Goal: Task Accomplishment & Management: Manage account settings

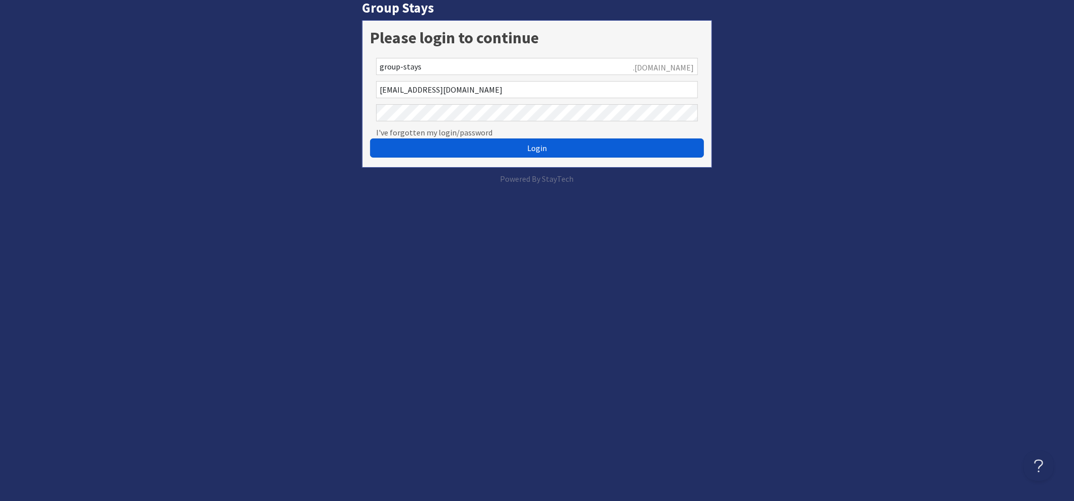
click at [434, 144] on button "Login" at bounding box center [537, 148] width 334 height 19
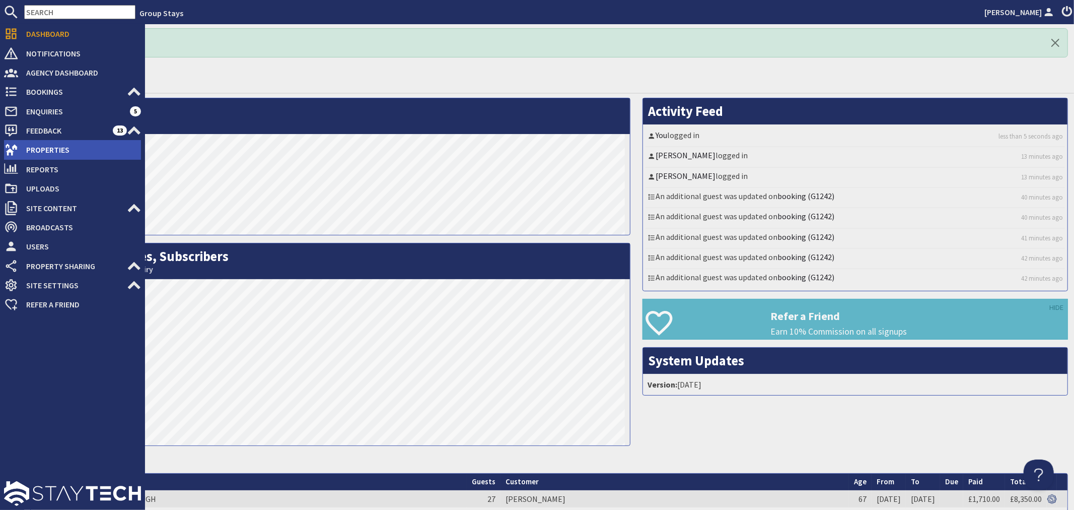
click at [37, 152] on span "Properties" at bounding box center [79, 150] width 123 height 16
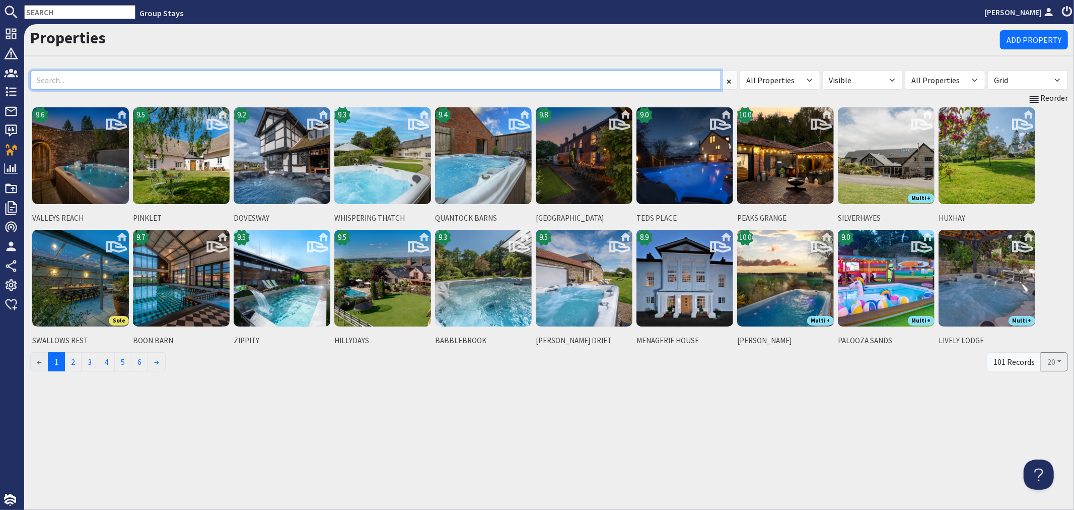
click at [220, 81] on input at bounding box center [375, 80] width 691 height 19
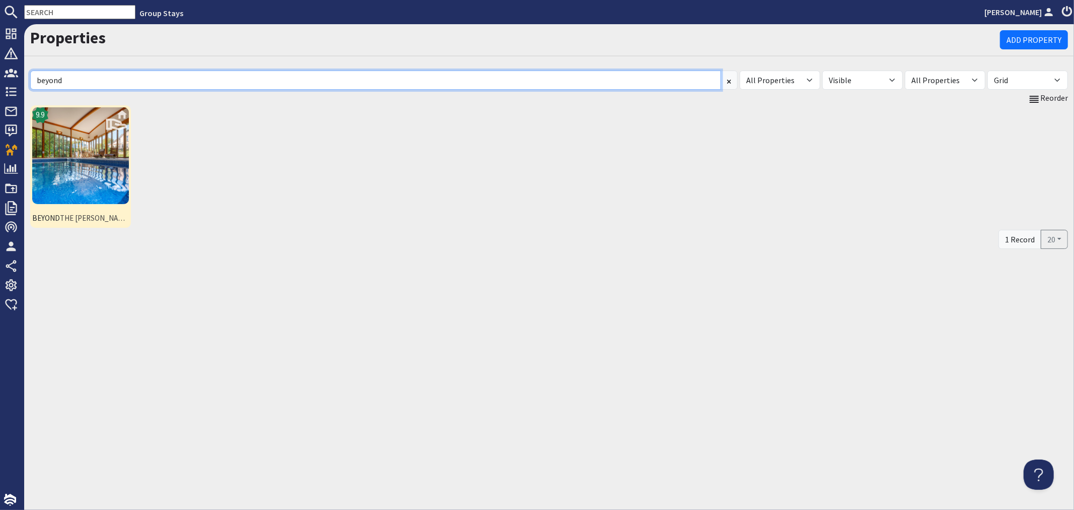
type input "beyond"
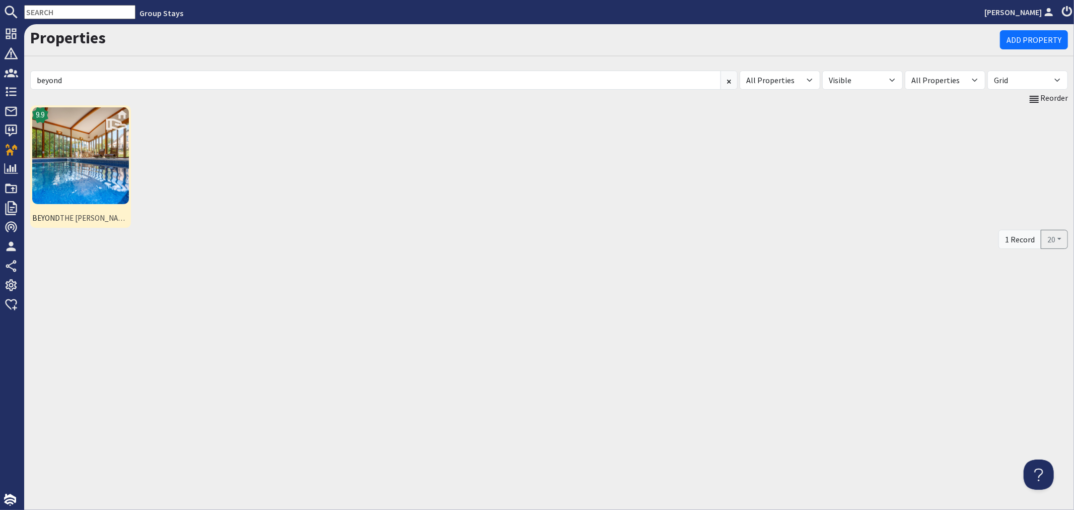
click at [74, 190] on img at bounding box center [80, 155] width 97 height 97
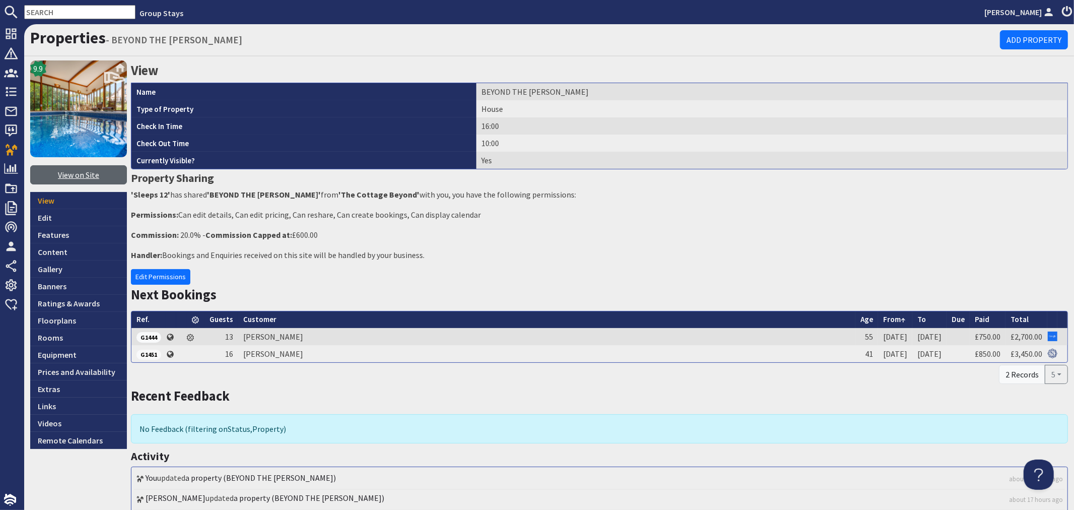
click at [86, 174] on link "View on Site" at bounding box center [78, 174] width 97 height 19
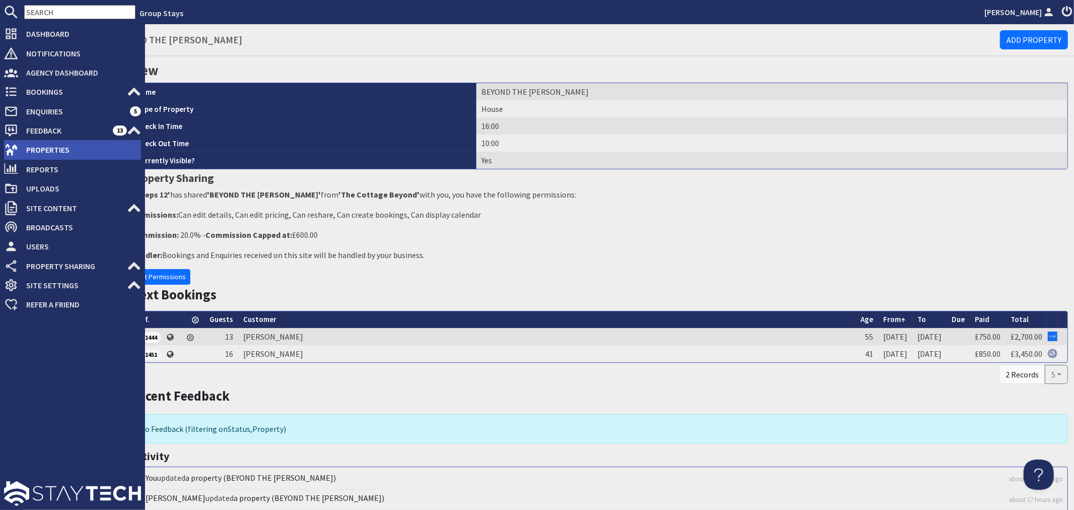
click at [61, 149] on span "Properties" at bounding box center [79, 150] width 123 height 16
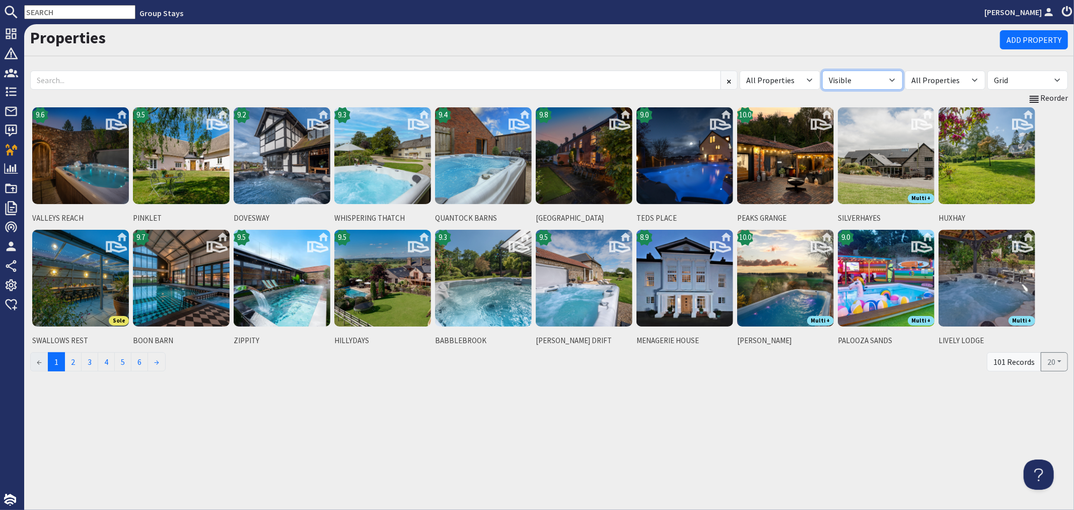
drag, startPoint x: 890, startPoint y: 80, endPoint x: 883, endPoint y: 89, distance: 11.5
click at [890, 80] on select "All Visible Not Visible" at bounding box center [862, 80] width 81 height 19
select select "false"
click at [822, 71] on select "All Visible Not Visible" at bounding box center [862, 80] width 81 height 19
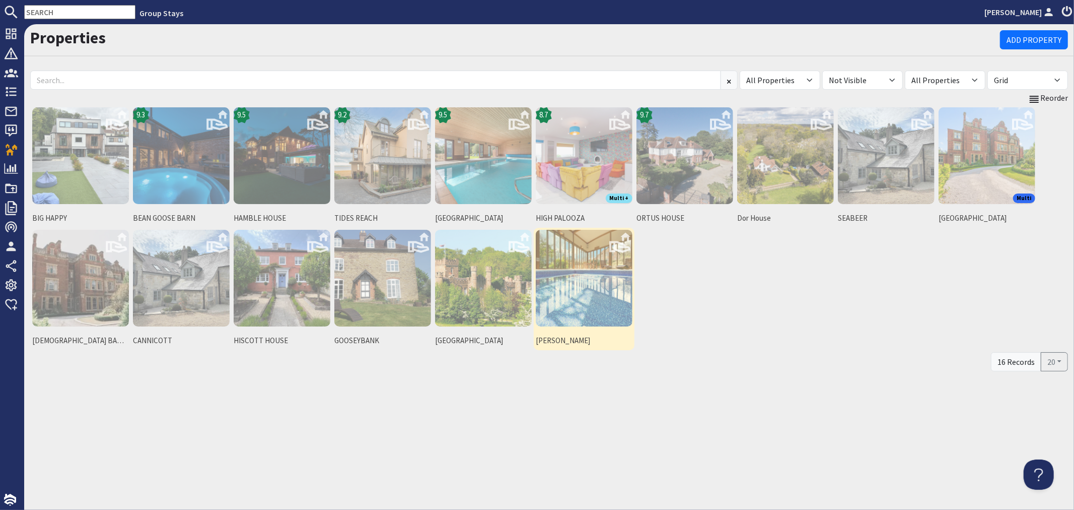
click at [568, 270] on img at bounding box center [584, 278] width 97 height 97
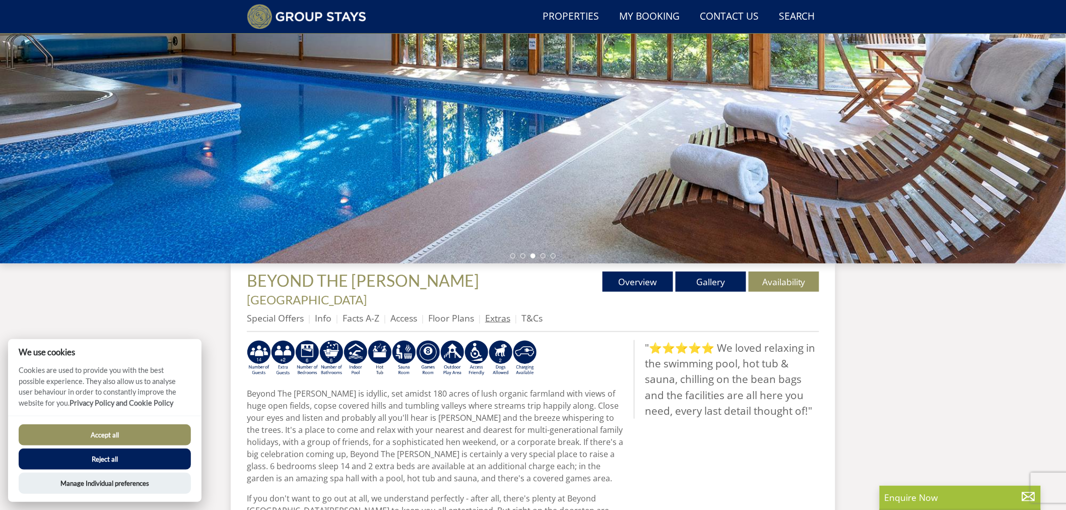
click at [494, 312] on link "Extras" at bounding box center [497, 318] width 25 height 12
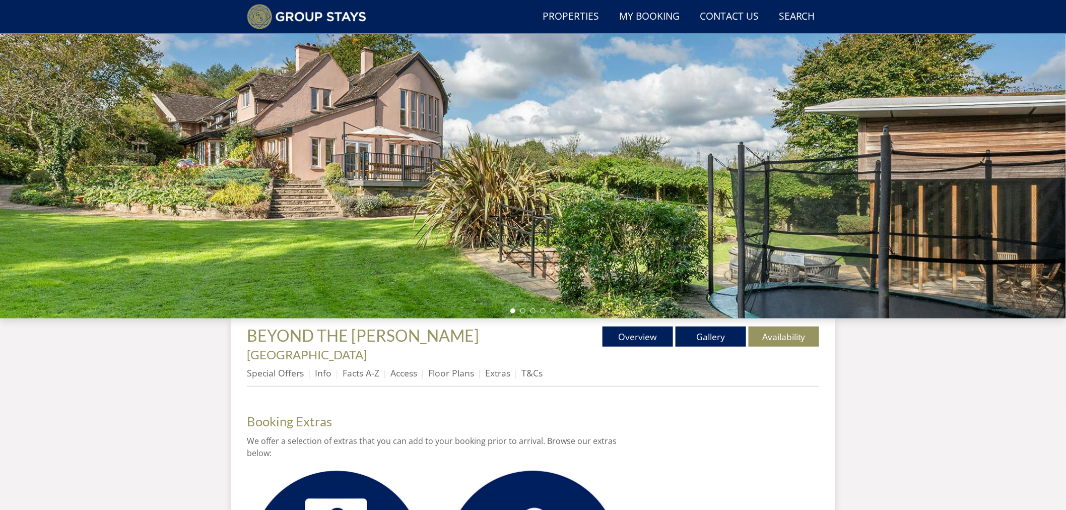
scroll to position [101, 0]
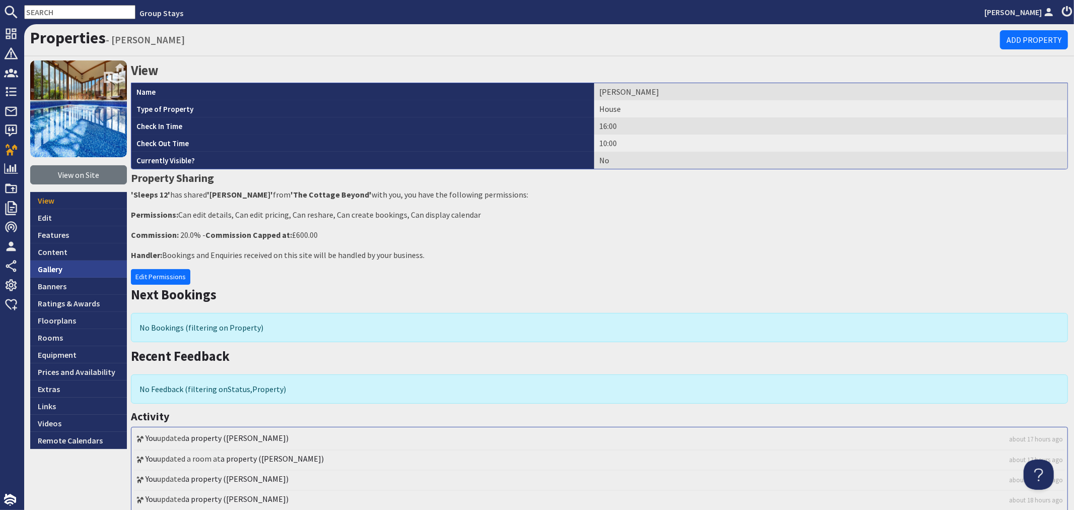
click at [57, 268] on link "Gallery" at bounding box center [78, 268] width 97 height 17
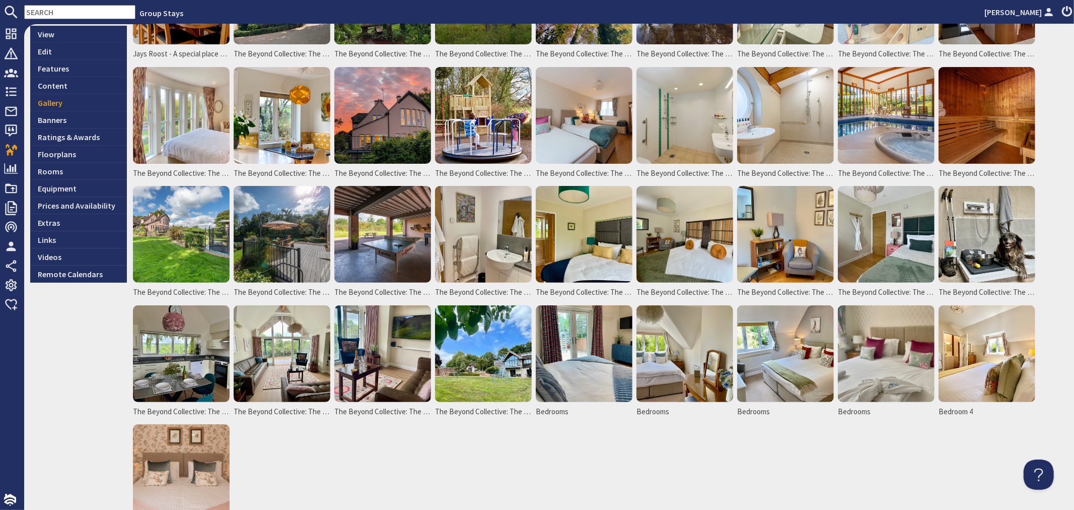
scroll to position [56, 0]
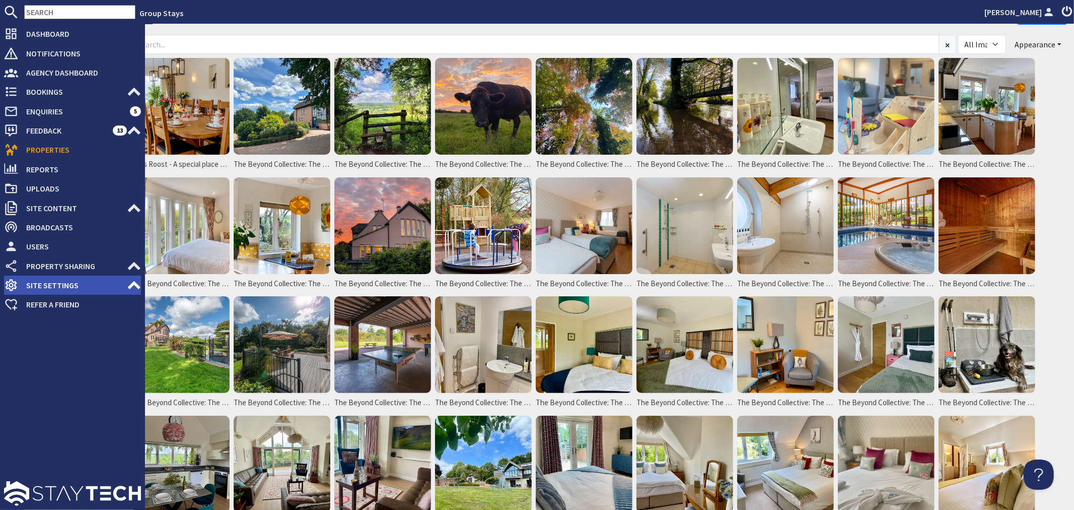
click at [42, 283] on span "Site Settings" at bounding box center [72, 285] width 109 height 16
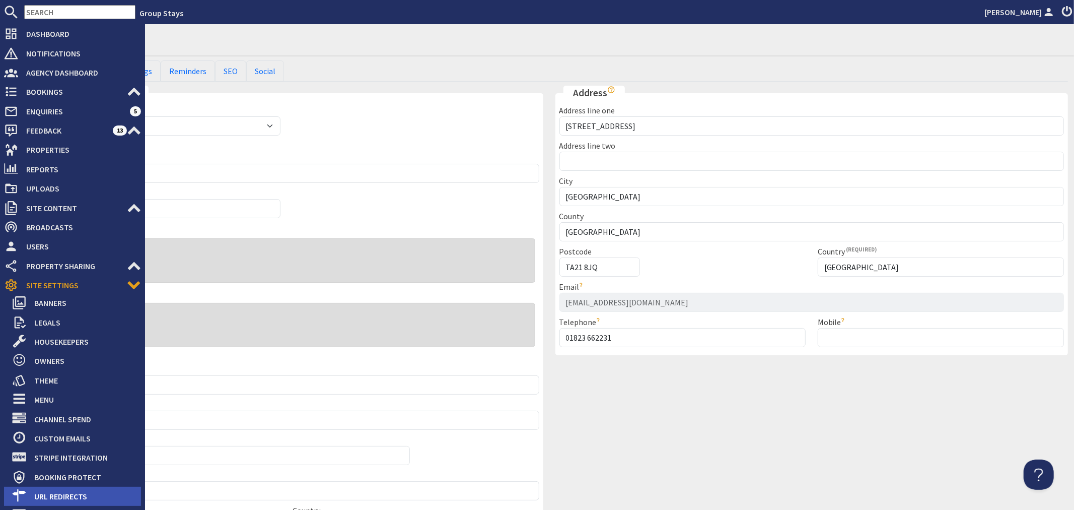
click at [79, 497] on span "URL Redirects" at bounding box center [83, 496] width 115 height 16
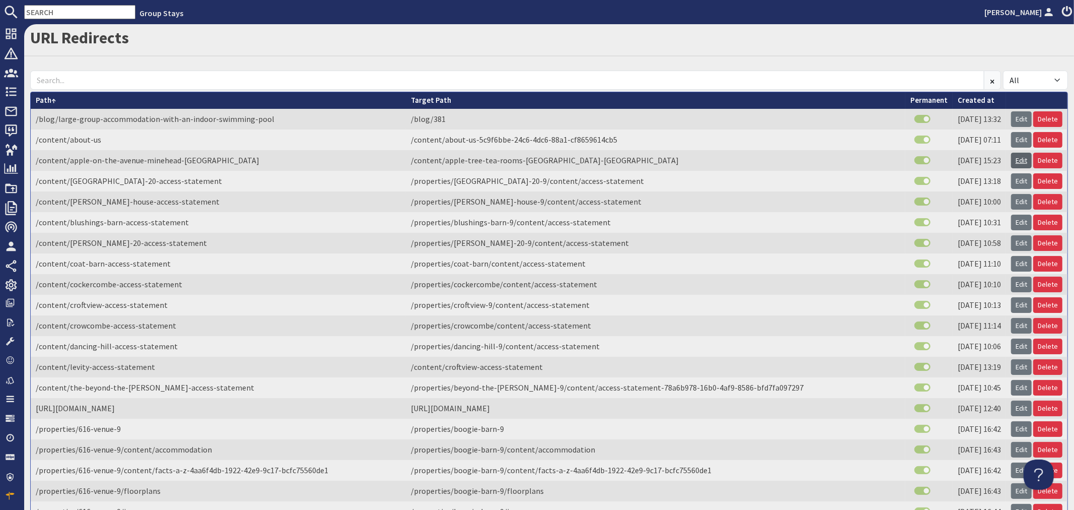
click at [1011, 165] on link "Edit" at bounding box center [1021, 161] width 21 height 16
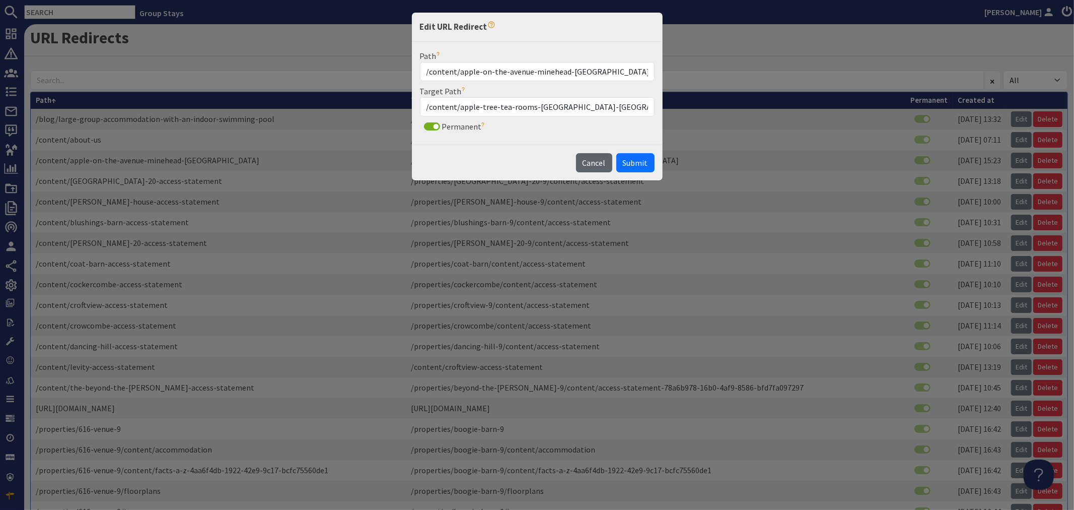
click at [594, 165] on span "Cancel" at bounding box center [594, 163] width 23 height 10
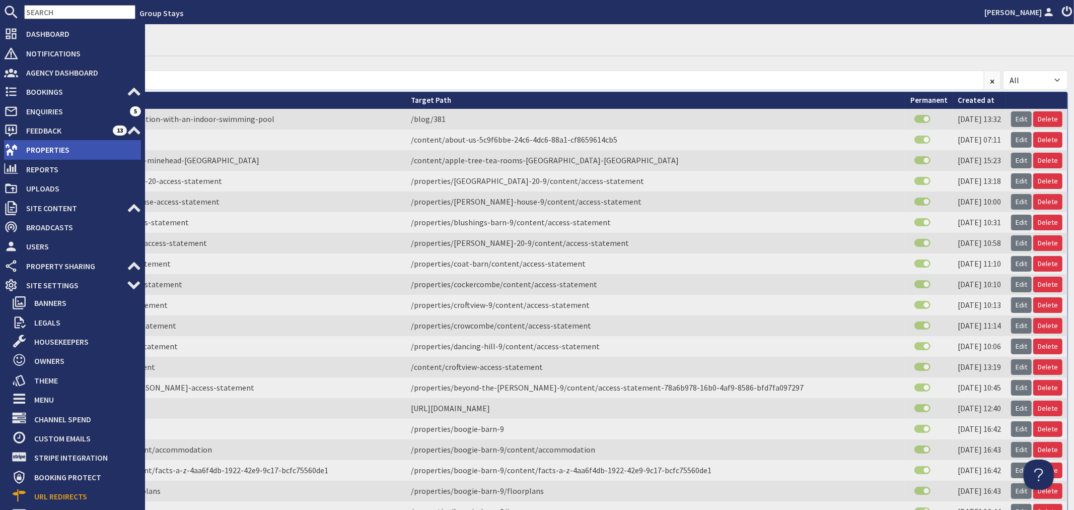
drag, startPoint x: 35, startPoint y: 152, endPoint x: 45, endPoint y: 148, distance: 10.8
click at [37, 152] on span "Properties" at bounding box center [79, 150] width 123 height 16
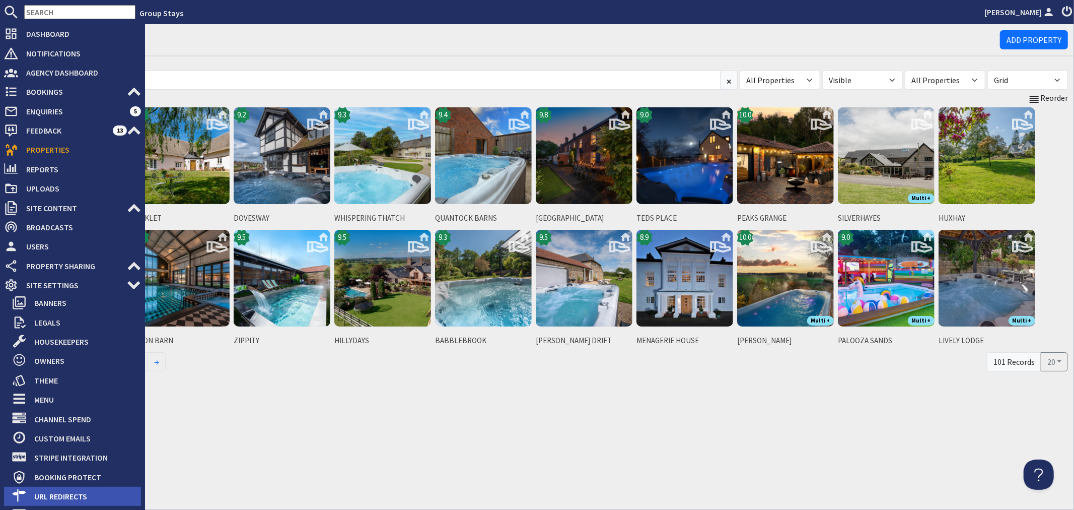
click at [76, 490] on span "URL Redirects" at bounding box center [83, 496] width 115 height 16
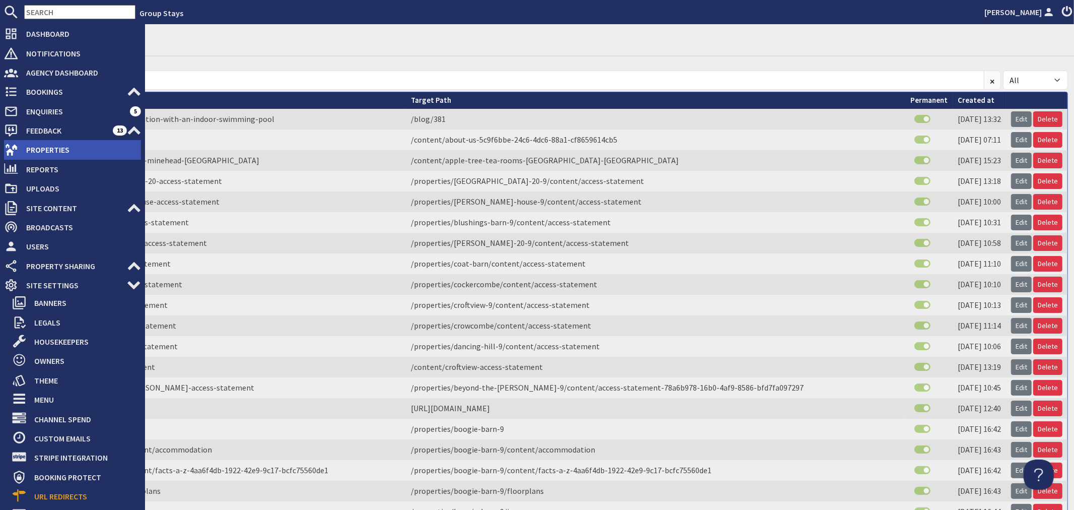
click at [38, 151] on span "Properties" at bounding box center [79, 150] width 123 height 16
